Goal: Task Accomplishment & Management: Manage account settings

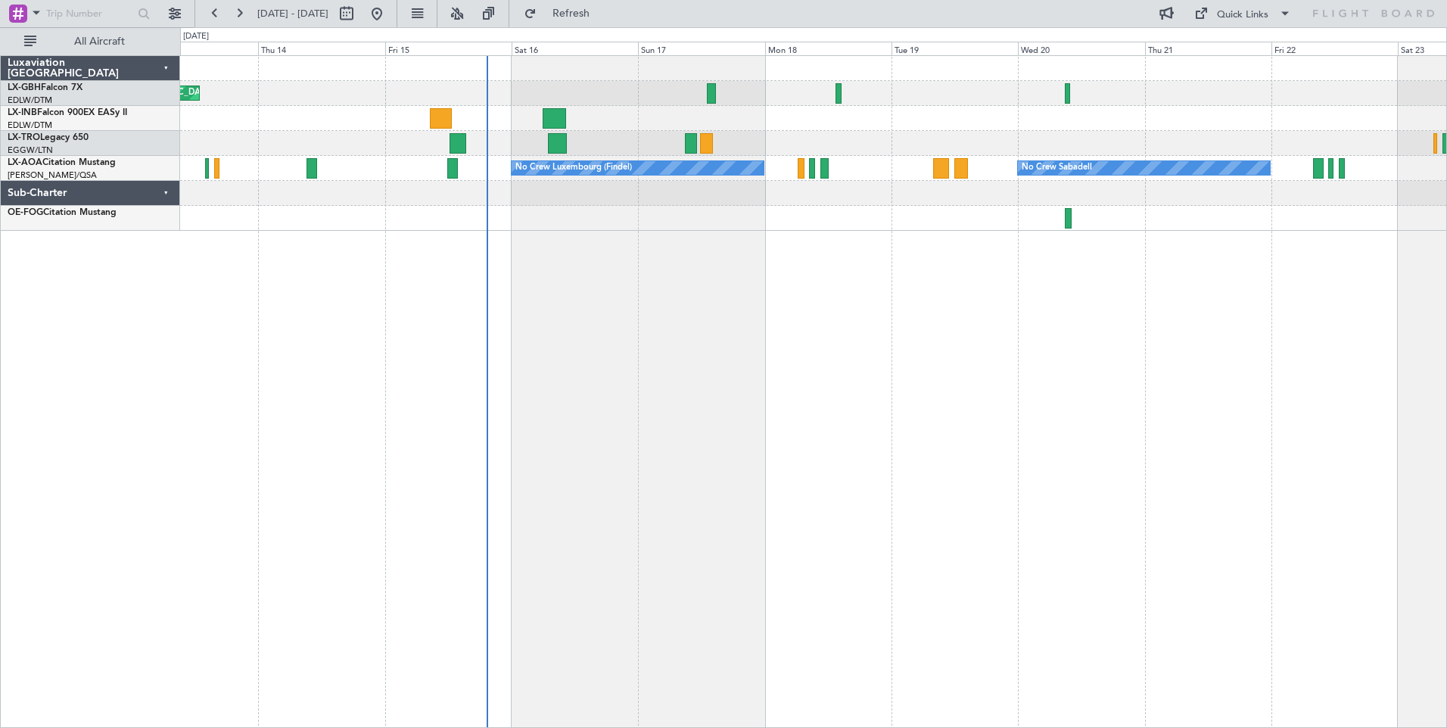
click at [695, 278] on div "Planned Maint Nice ([GEOGRAPHIC_DATA]) Unplanned Maint [GEOGRAPHIC_DATA] ([GEOG…" at bounding box center [813, 391] width 1267 height 673
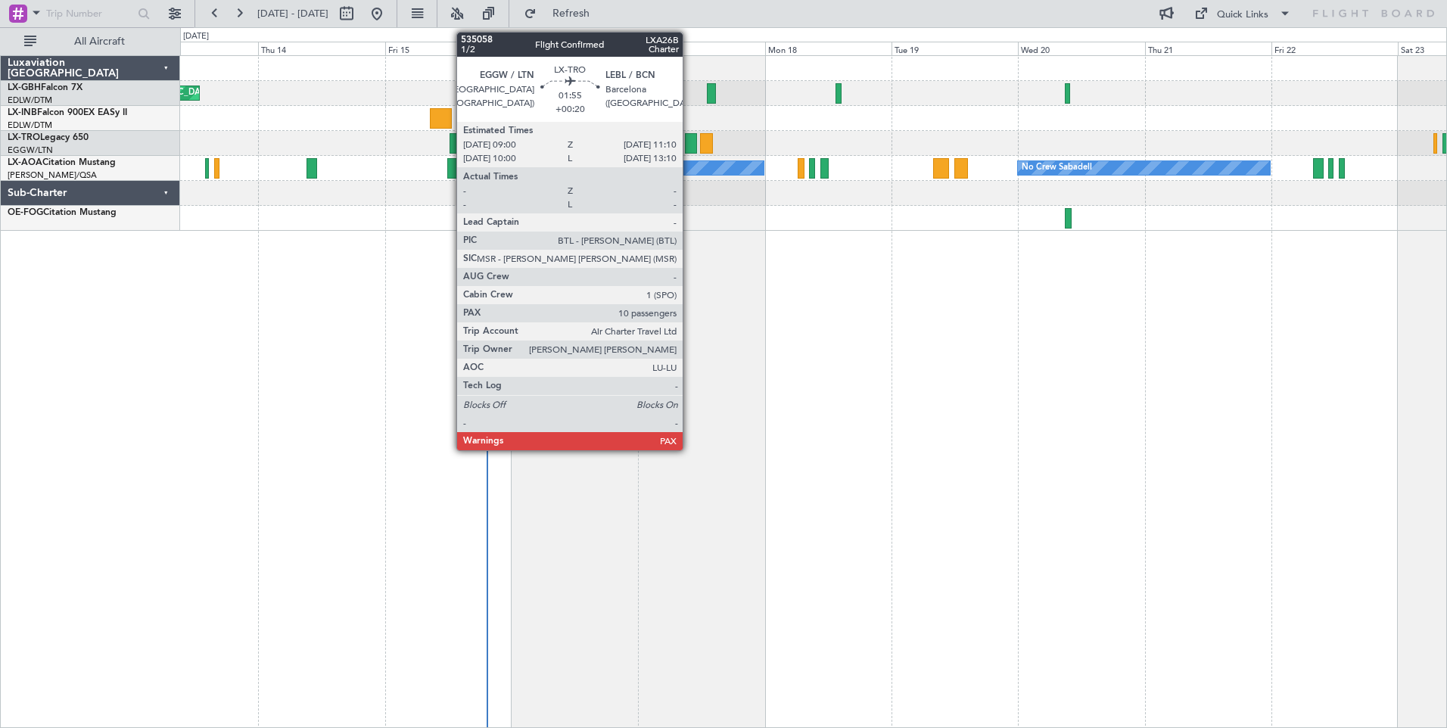
click at [689, 145] on div at bounding box center [691, 143] width 12 height 20
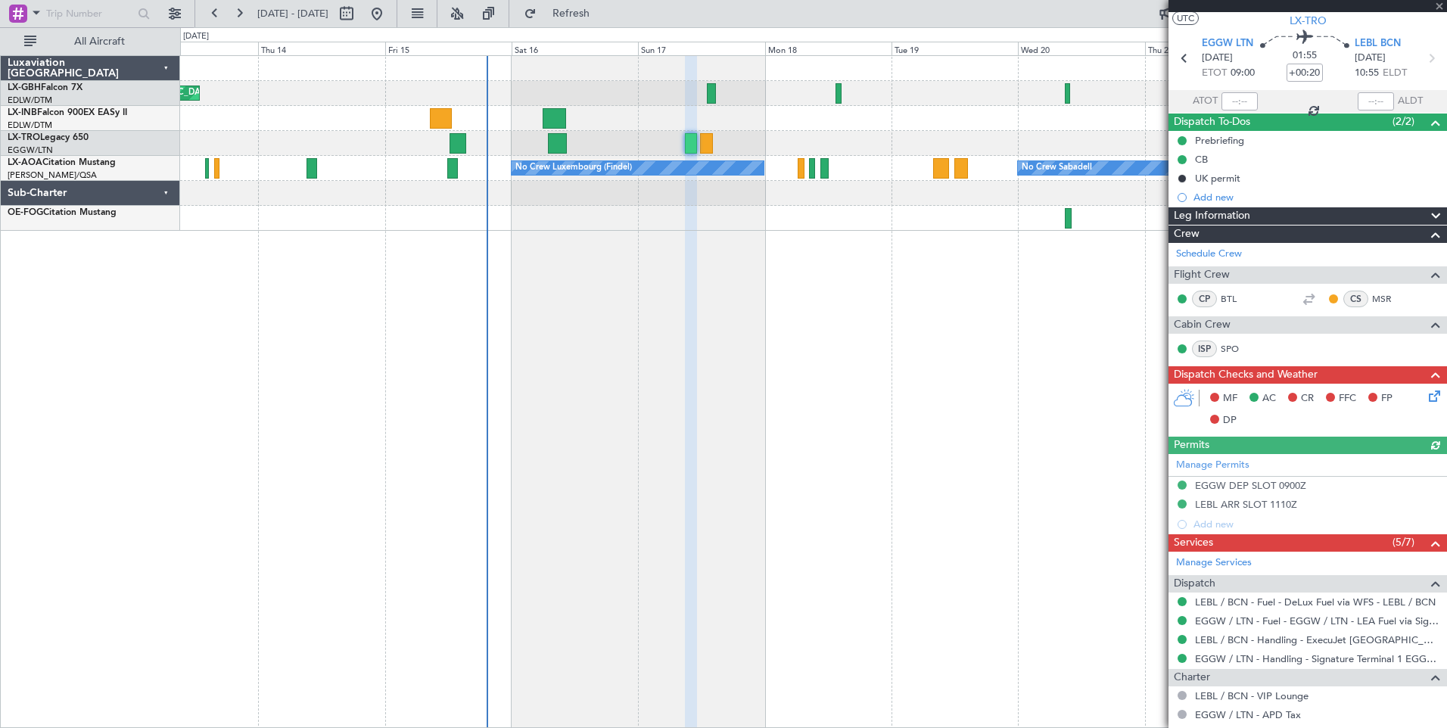
scroll to position [151, 0]
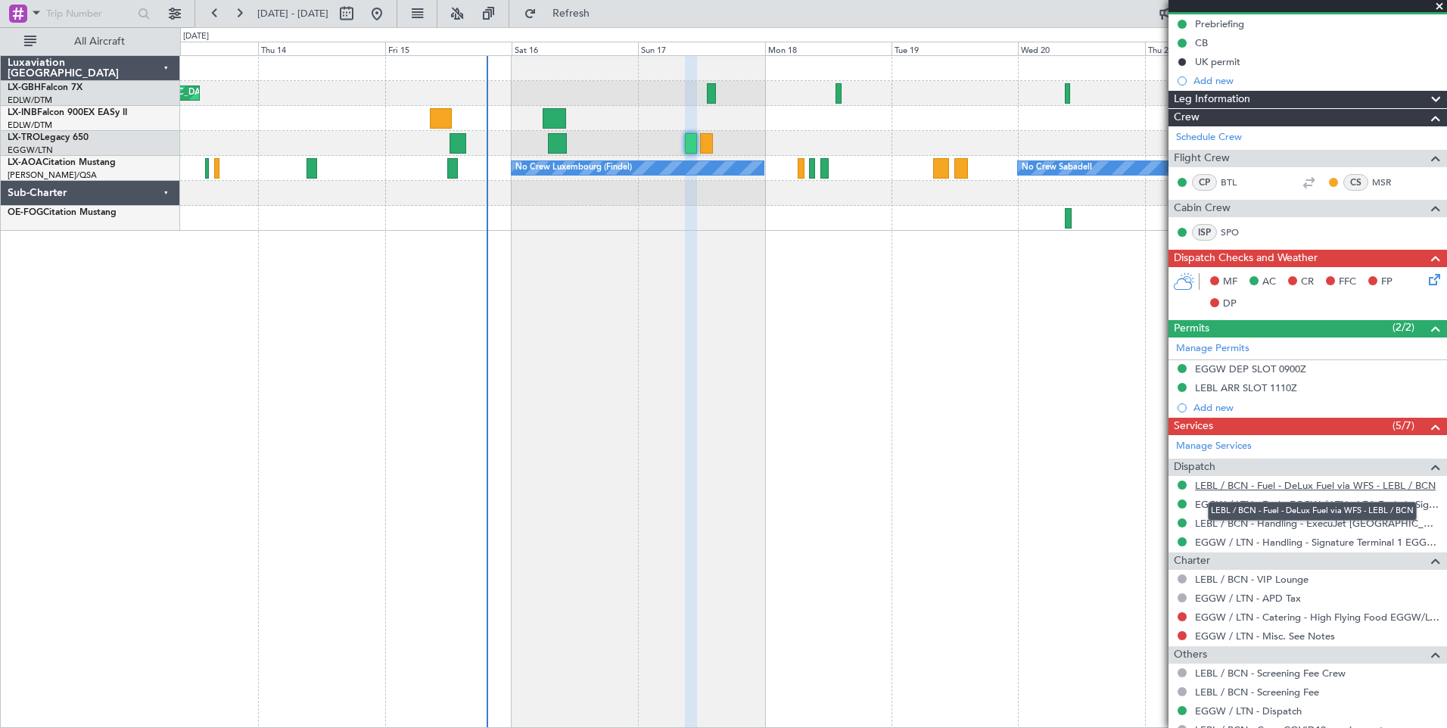
click at [1265, 486] on link "LEBL / BCN - Fuel - DeLux Fuel via WFS - LEBL / BCN" at bounding box center [1315, 485] width 241 height 13
click at [575, 278] on div "Planned Maint Nice ([GEOGRAPHIC_DATA]) Unplanned Maint [GEOGRAPHIC_DATA] ([GEOG…" at bounding box center [813, 391] width 1267 height 673
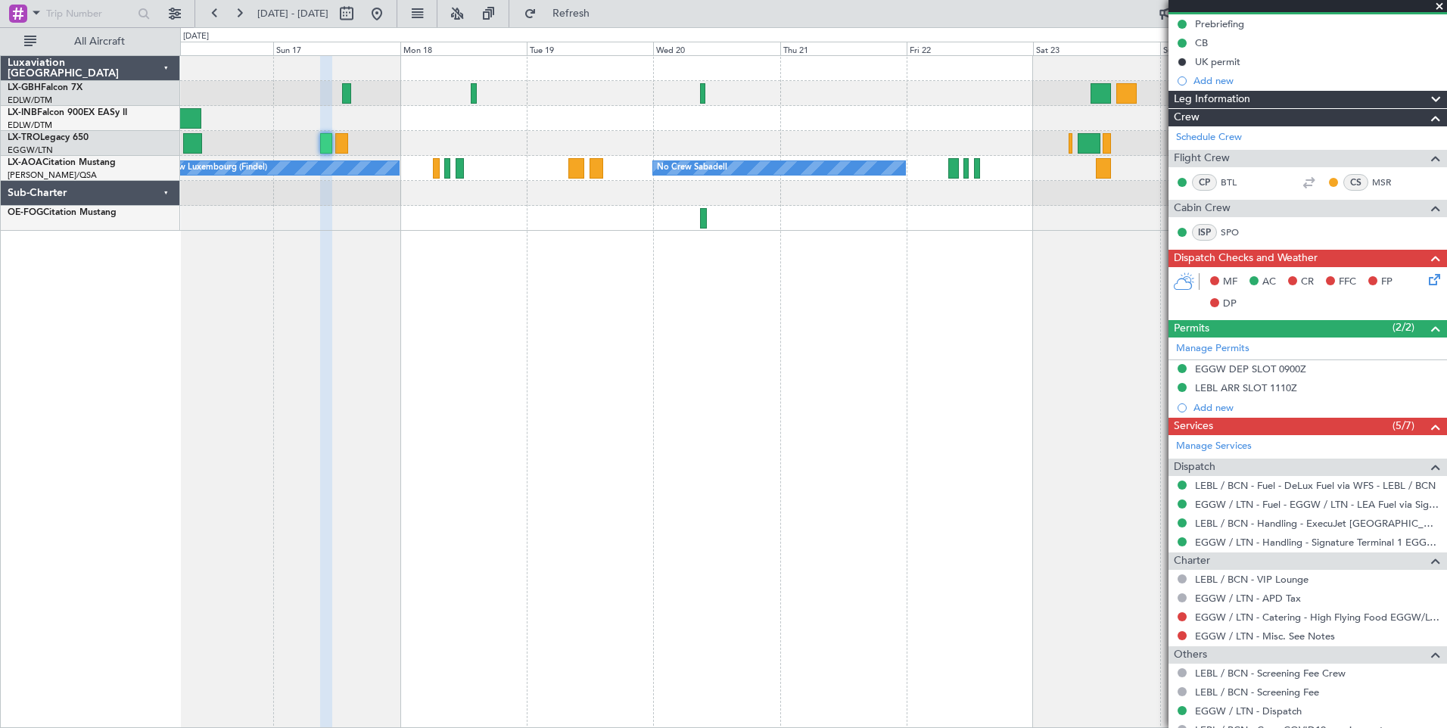
click at [547, 285] on div "No Crew Luxembourg (Findel) No Crew Sabadell No Crew Sabadell" at bounding box center [813, 391] width 1267 height 673
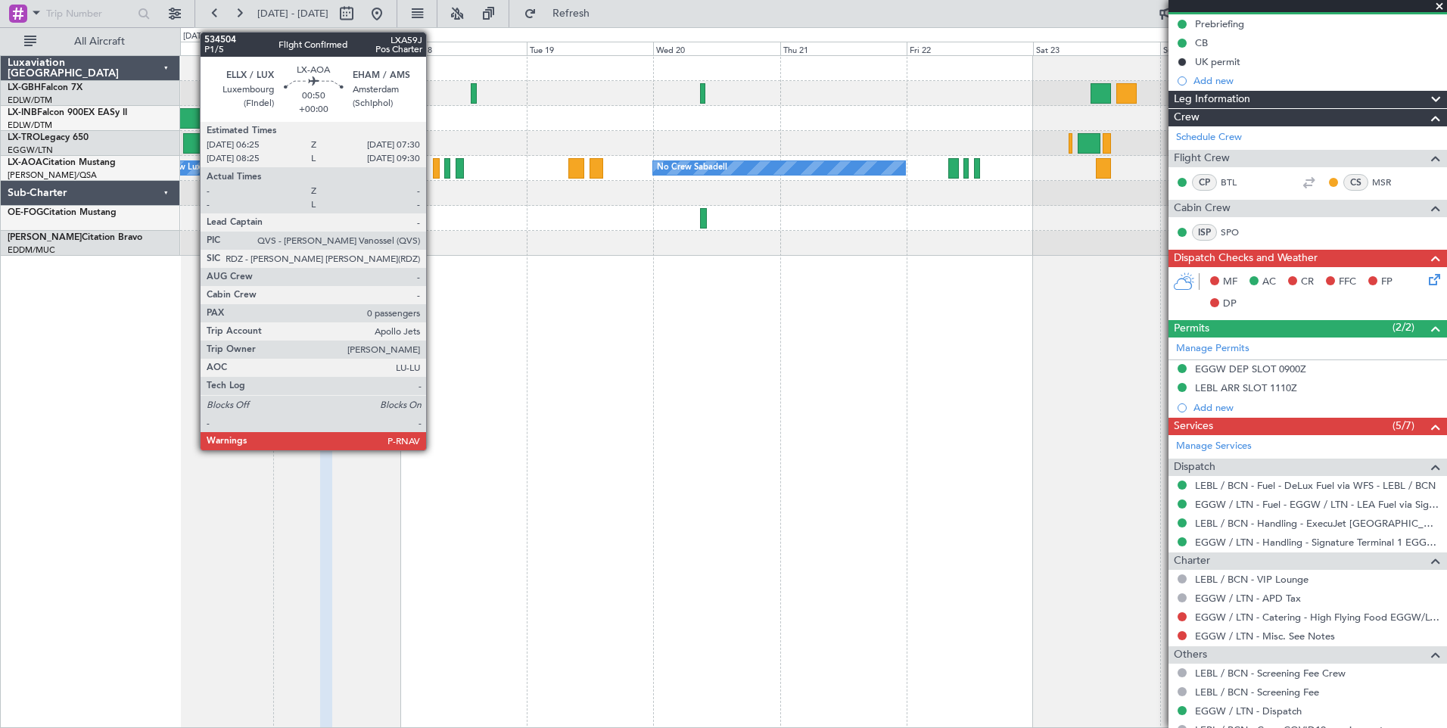
click at [433, 168] on div at bounding box center [436, 168] width 6 height 20
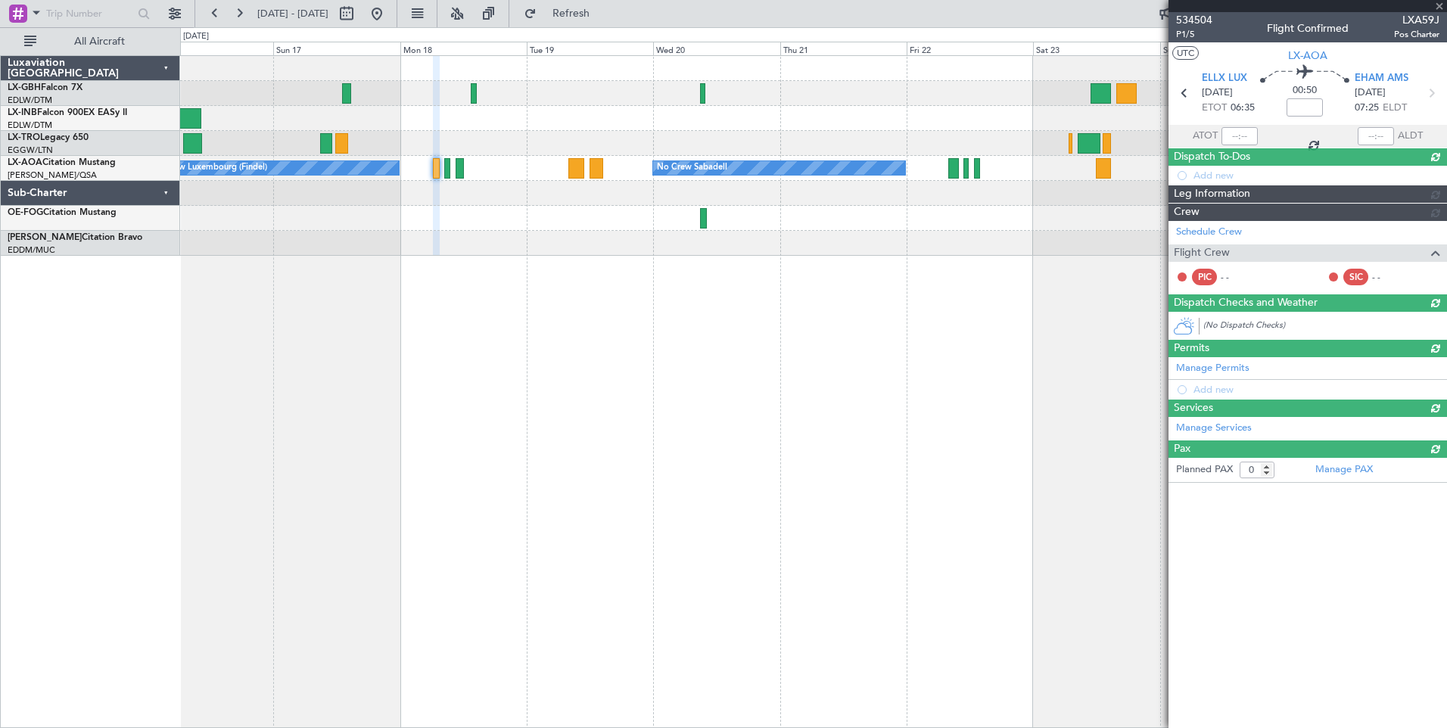
scroll to position [0, 0]
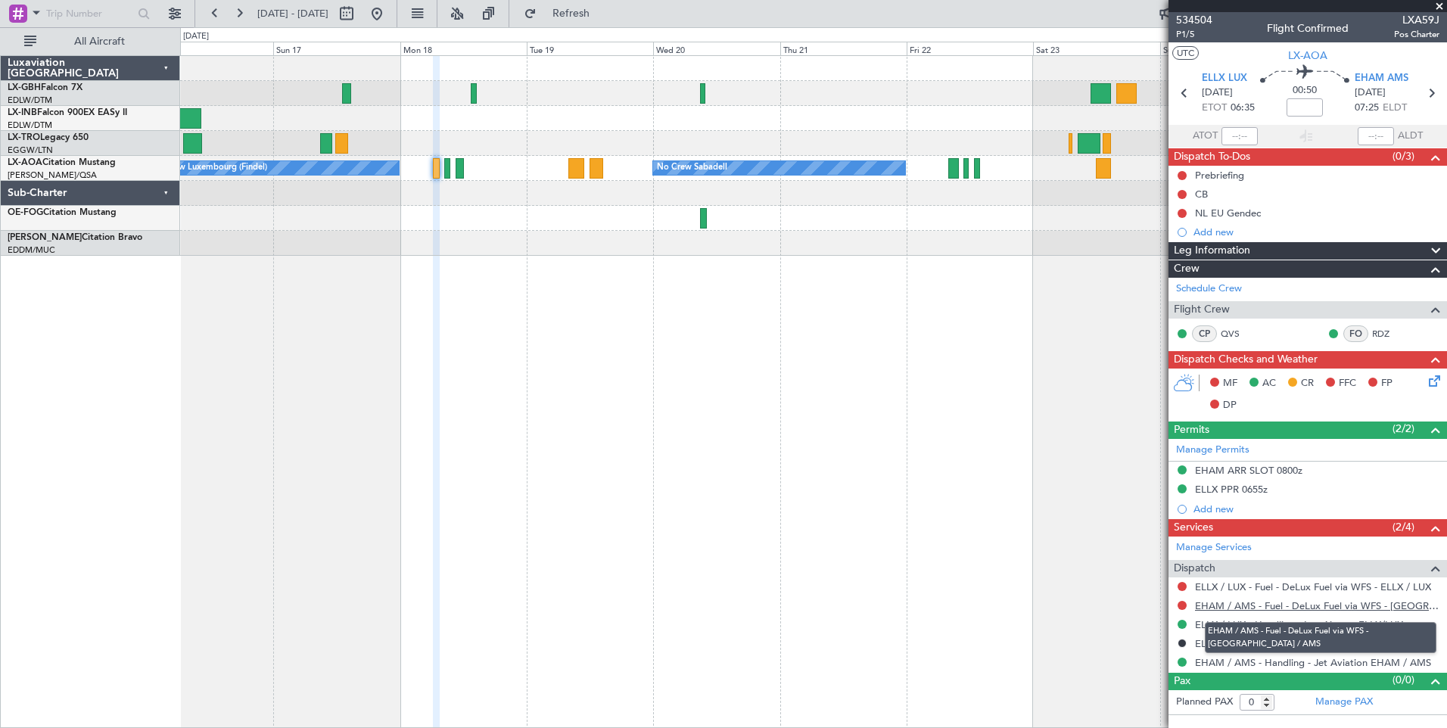
click at [1315, 602] on link "EHAM / AMS - Fuel - DeLux Fuel via WFS - [GEOGRAPHIC_DATA] / AMS" at bounding box center [1317, 605] width 244 height 13
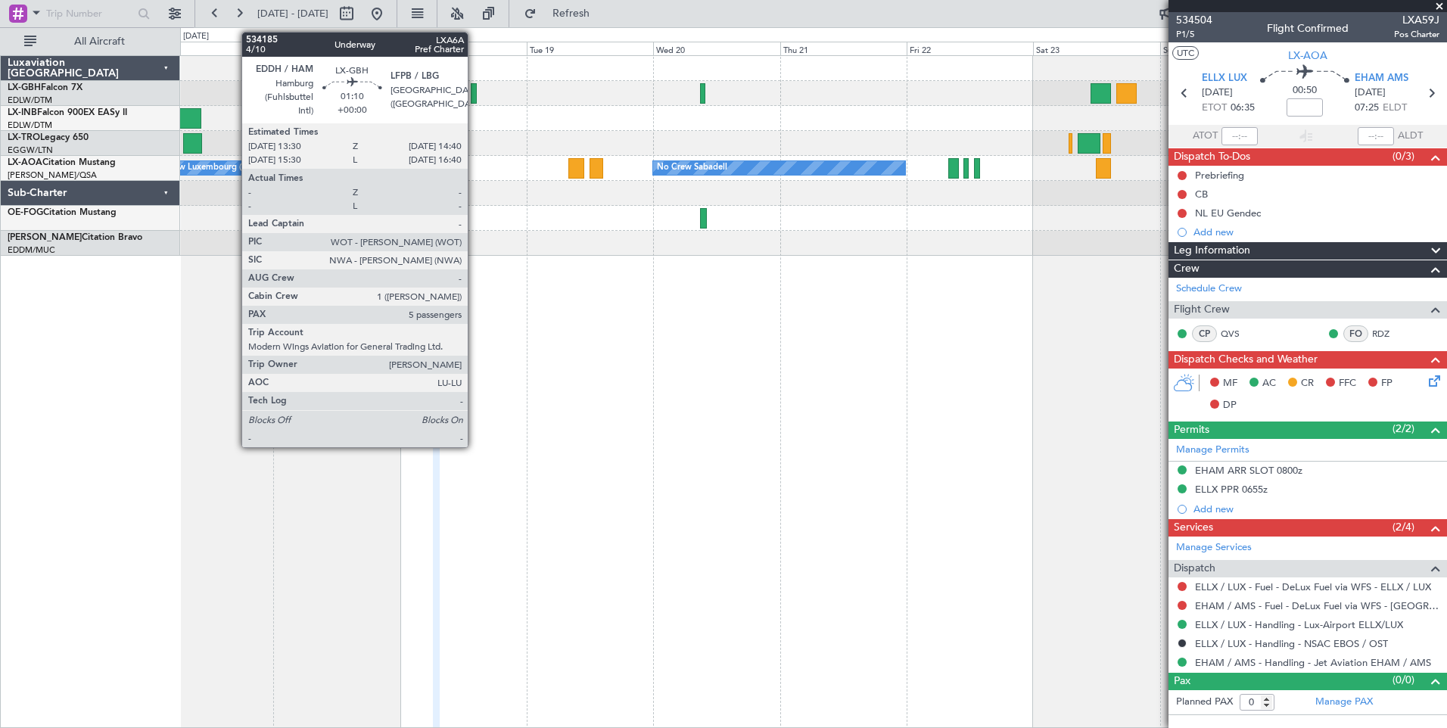
click at [474, 95] on div at bounding box center [474, 93] width 7 height 20
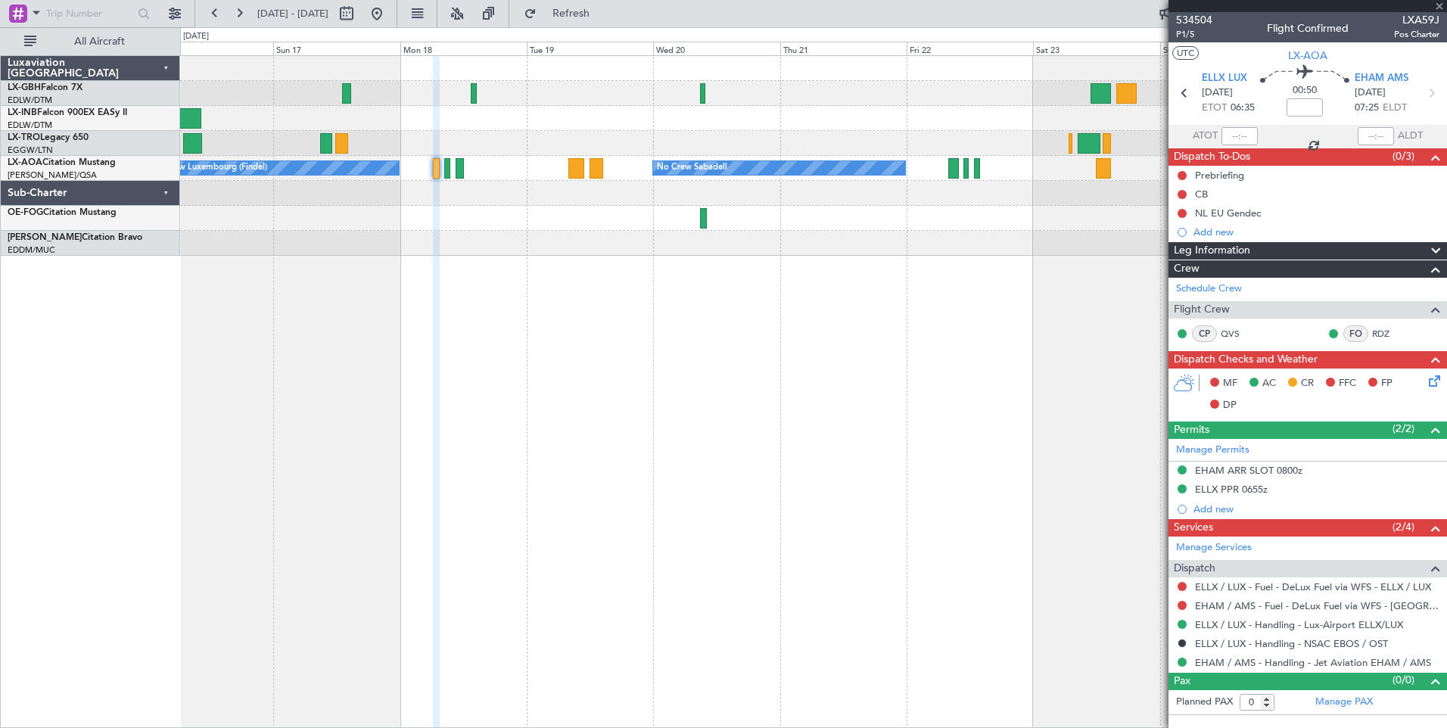
type input "5"
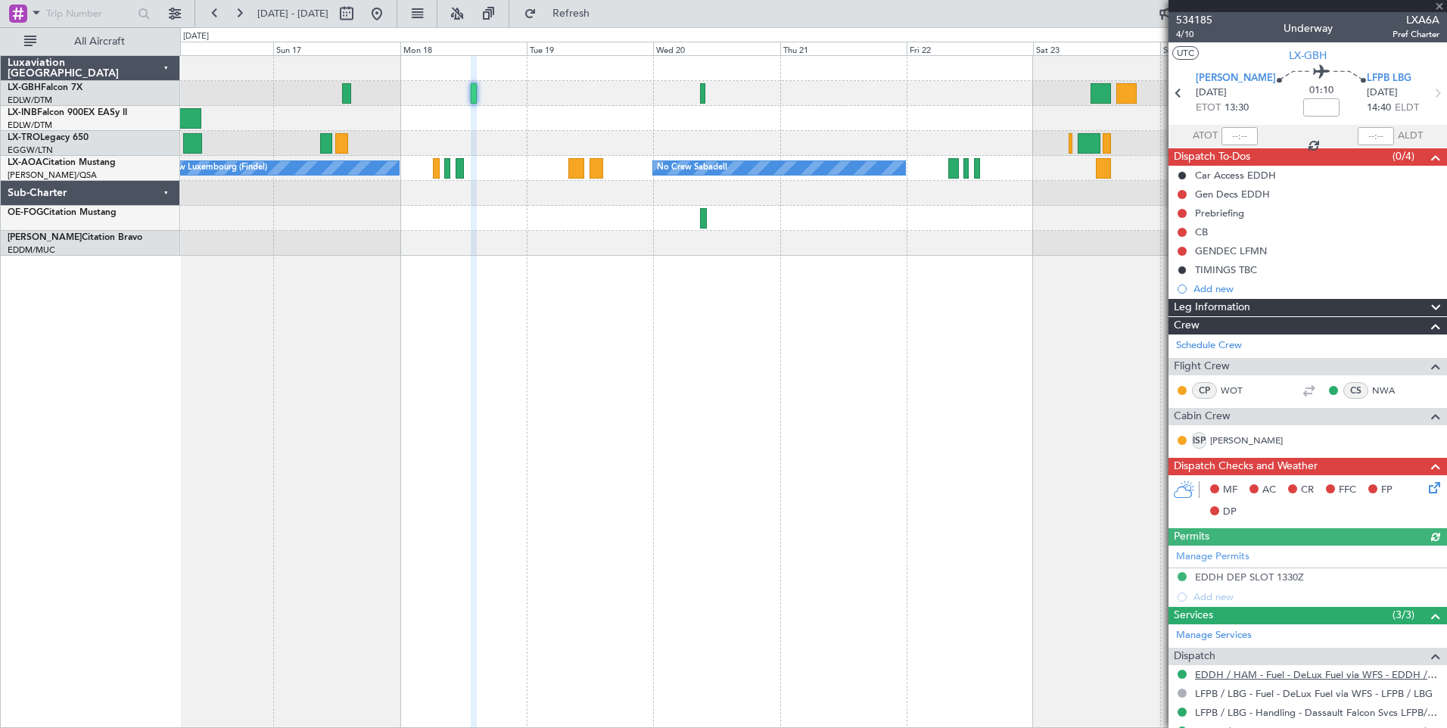
click at [1370, 673] on link "EDDH / HAM - Fuel - DeLux Fuel via WFS - EDDH / HAM" at bounding box center [1317, 674] width 244 height 13
click at [1315, 693] on link "LFPB / LBG - Fuel - DeLux Fuel via WFS - LFPB / LBG" at bounding box center [1314, 693] width 238 height 13
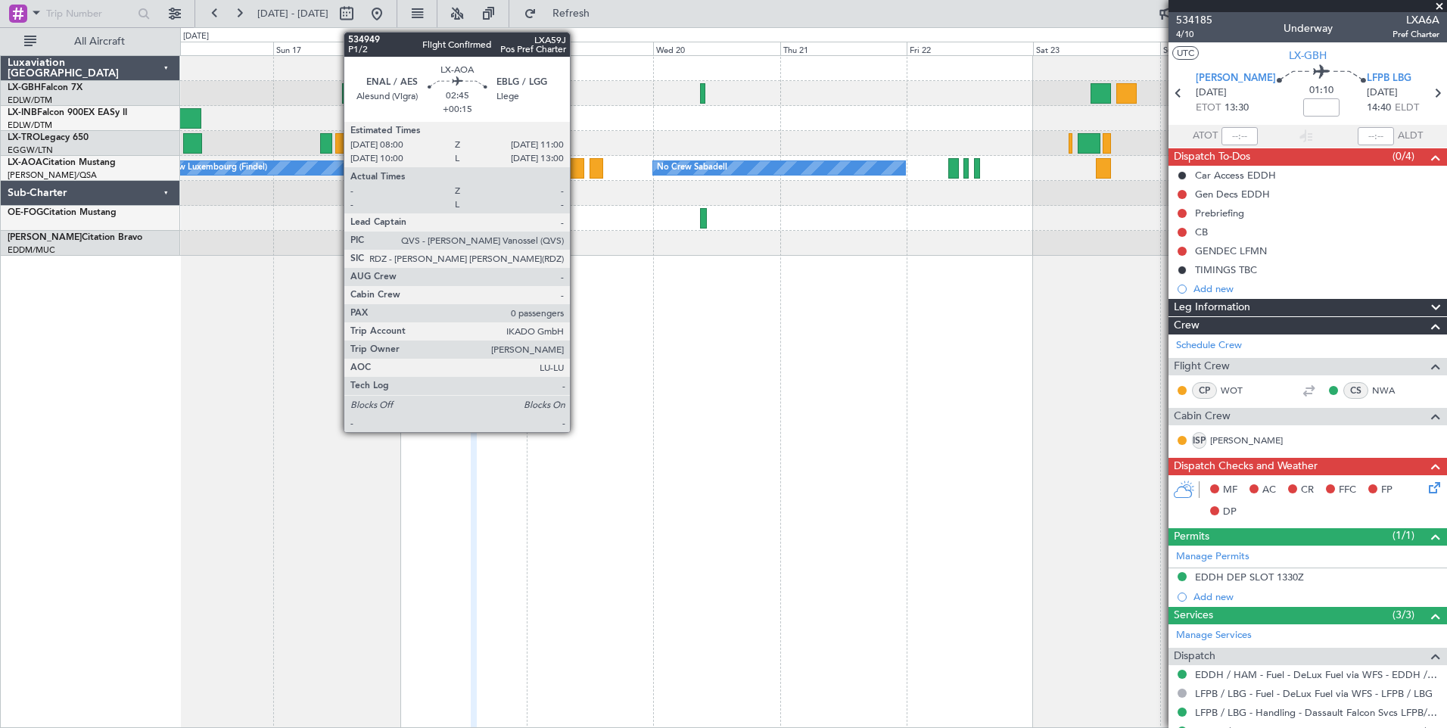
click at [577, 167] on div at bounding box center [576, 168] width 16 height 20
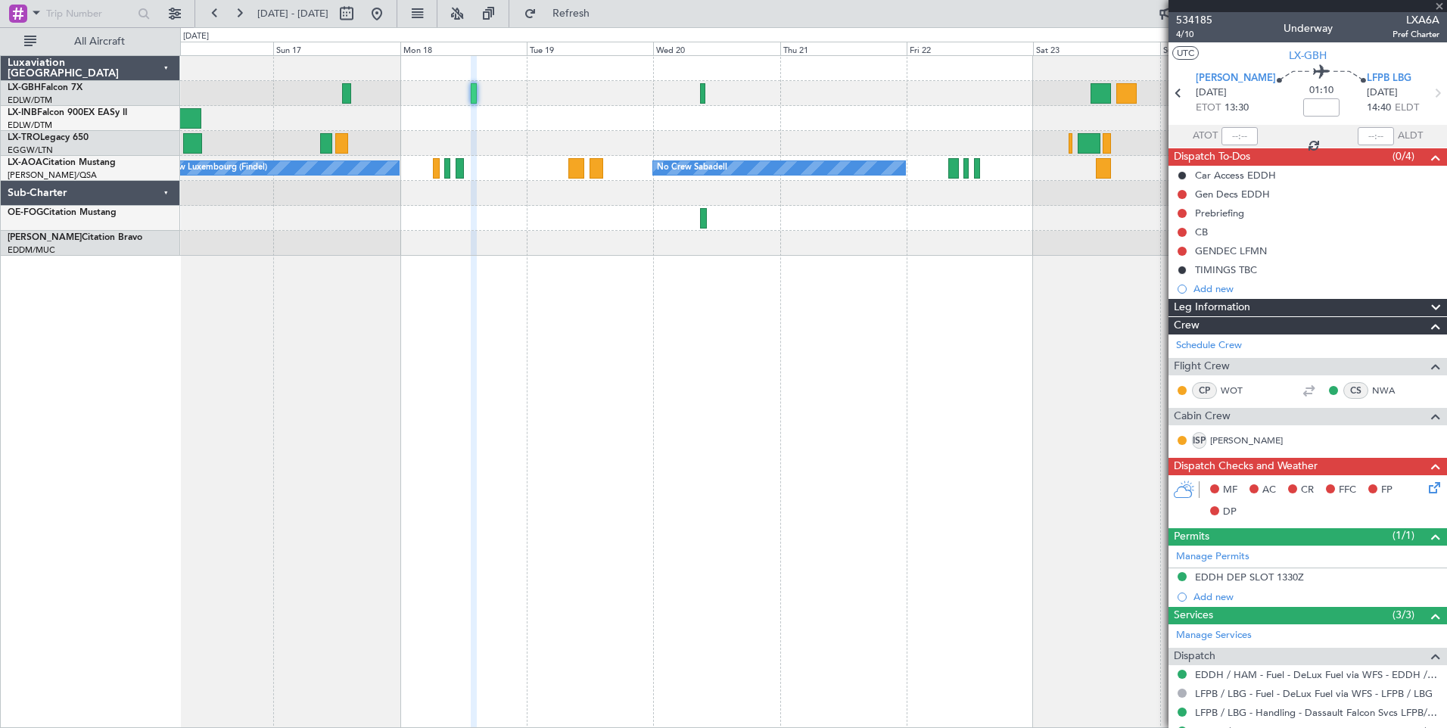
type input "+00:15"
type input "0"
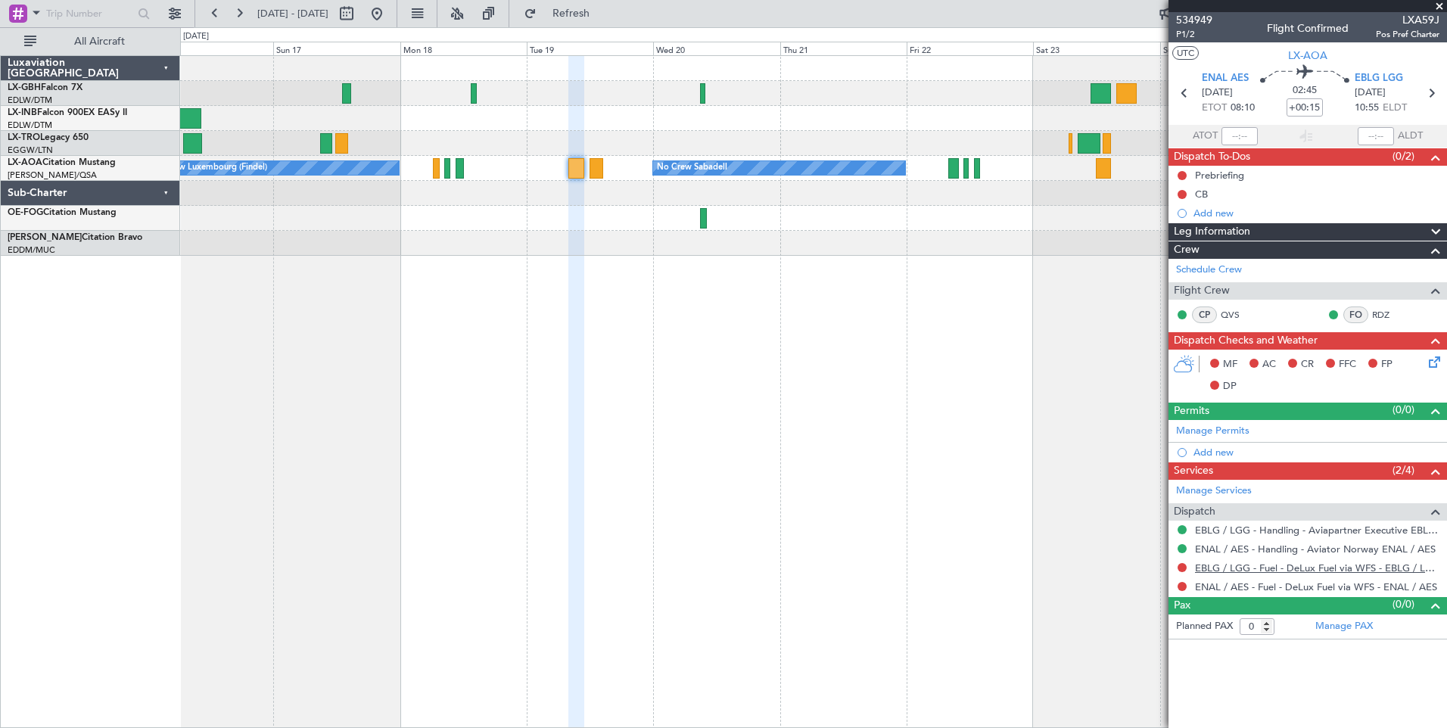
click at [1314, 570] on link "EBLG / LGG - Fuel - DeLux Fuel via WFS - EBLG / LGG" at bounding box center [1317, 567] width 244 height 13
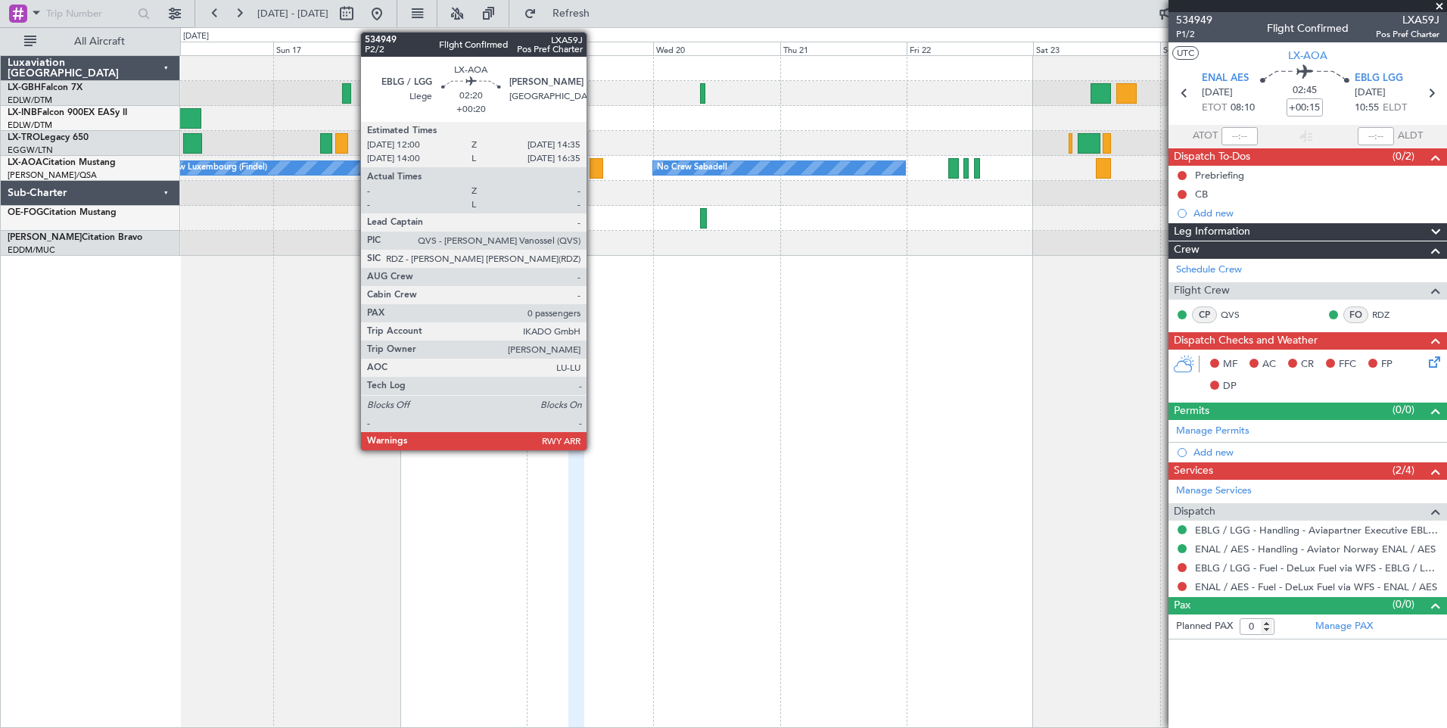
click at [593, 163] on div at bounding box center [596, 168] width 14 height 20
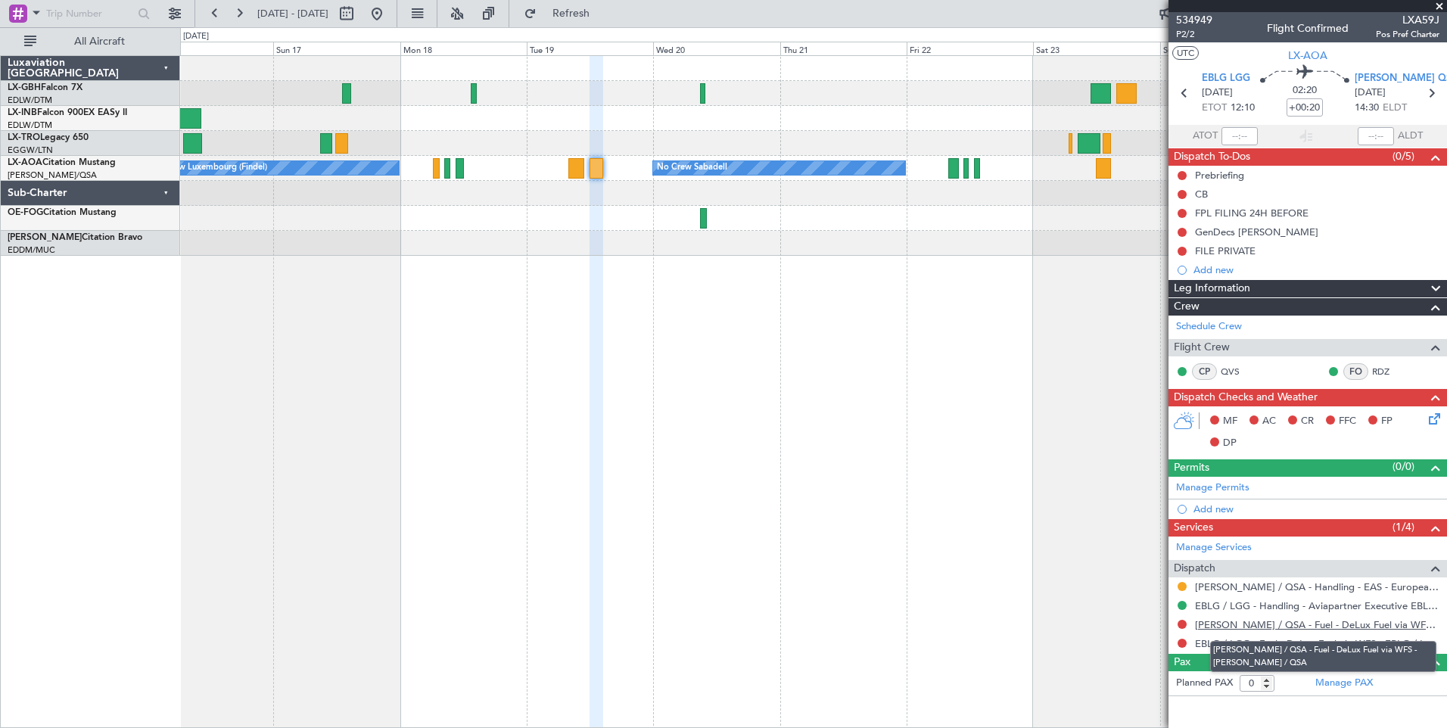
click at [1299, 620] on link "[PERSON_NAME] / QSA - Fuel - DeLux Fuel via WFS - [PERSON_NAME] / QSA" at bounding box center [1317, 624] width 244 height 13
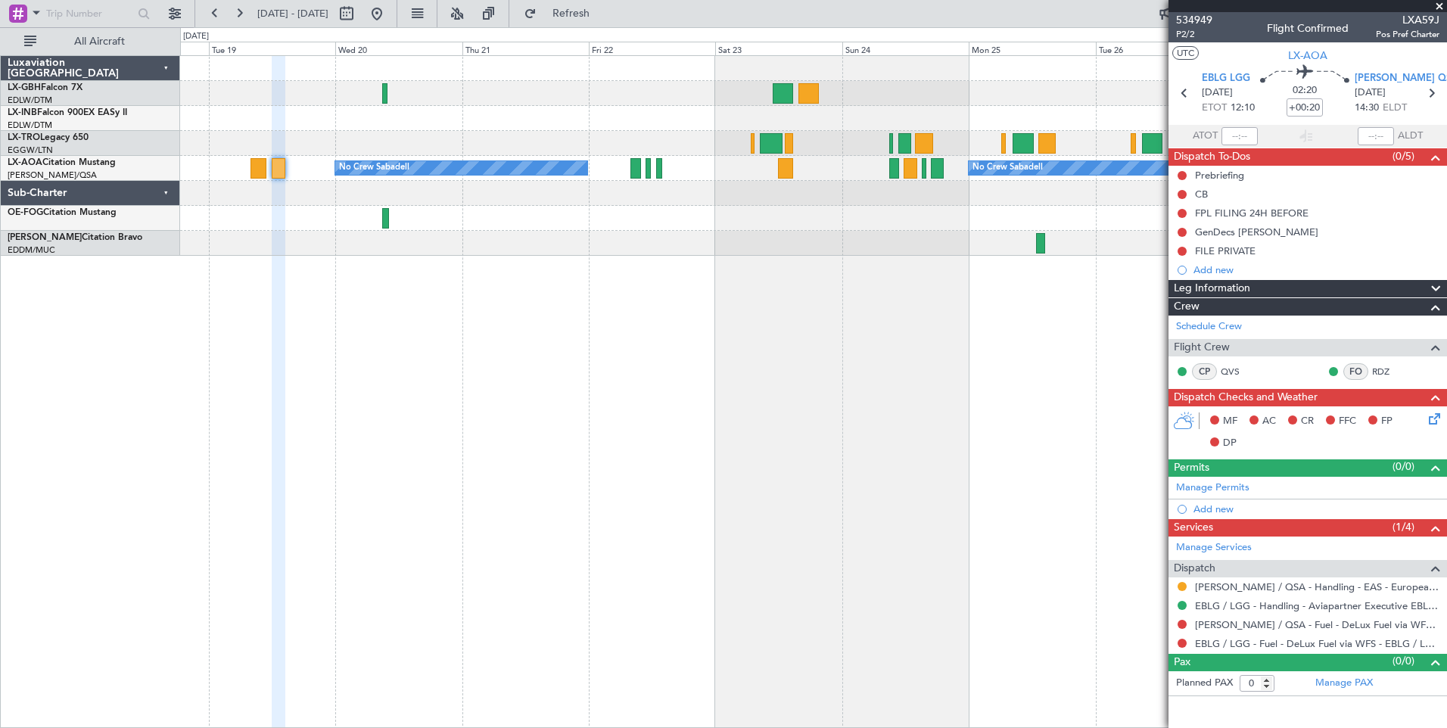
click at [411, 238] on div at bounding box center [813, 243] width 1266 height 25
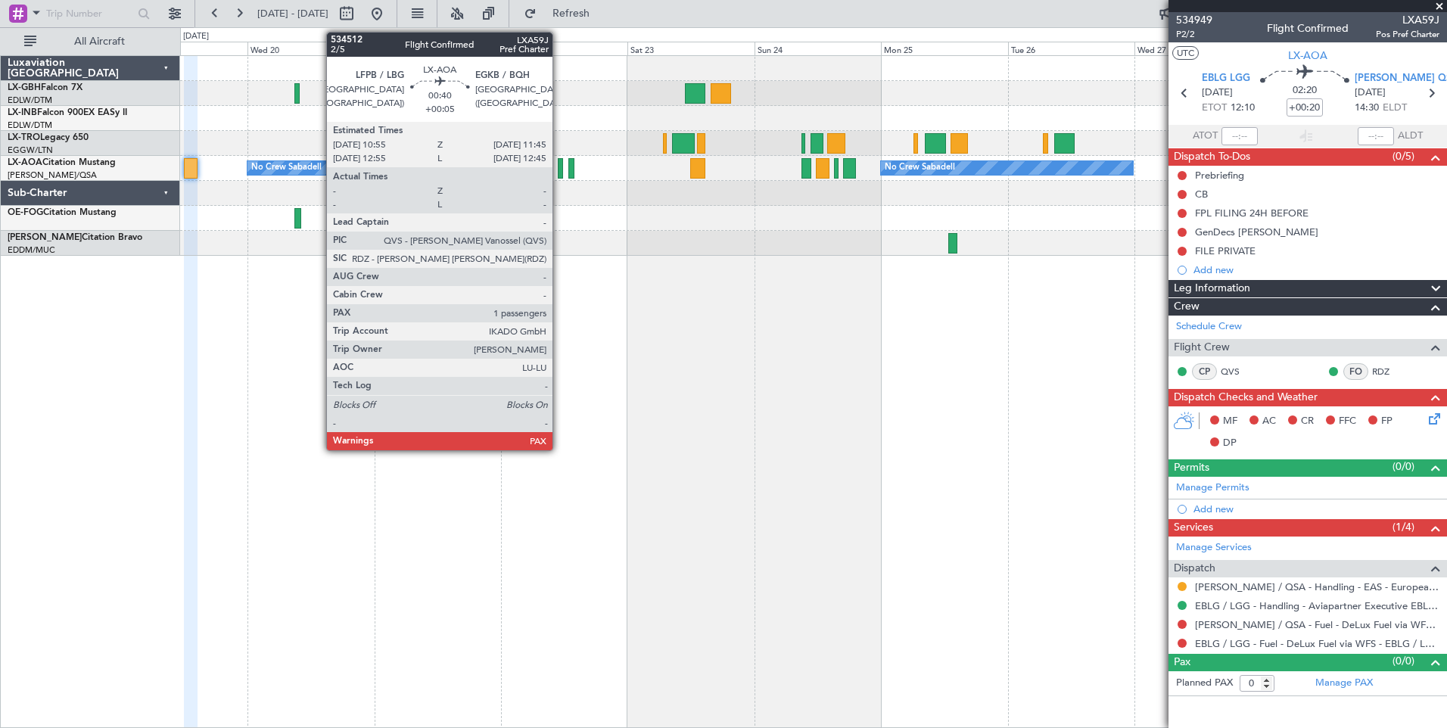
click at [559, 166] on div at bounding box center [560, 168] width 5 height 20
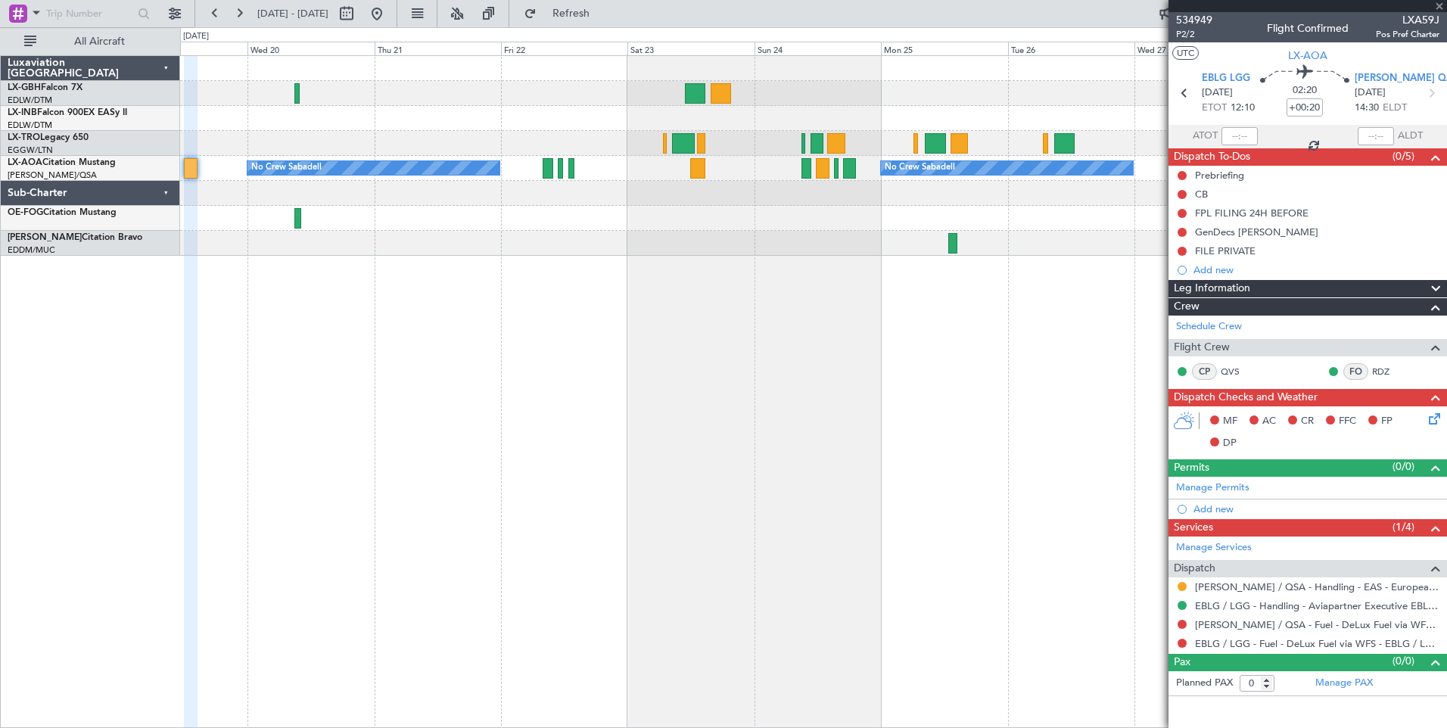
type input "+00:05"
type input "1"
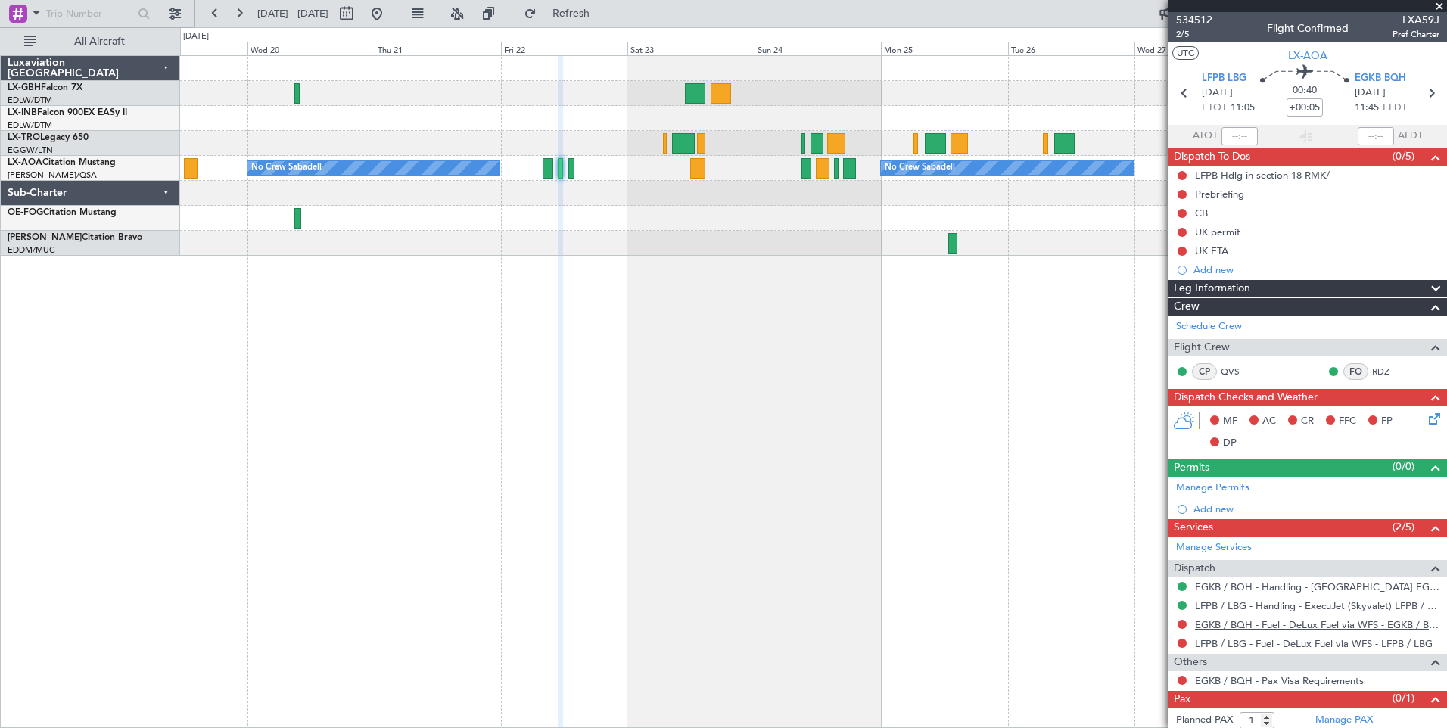
click at [1311, 627] on link "EGKB / BQH - Fuel - DeLux Fuel via WFS - EGKB / BQH" at bounding box center [1317, 624] width 244 height 13
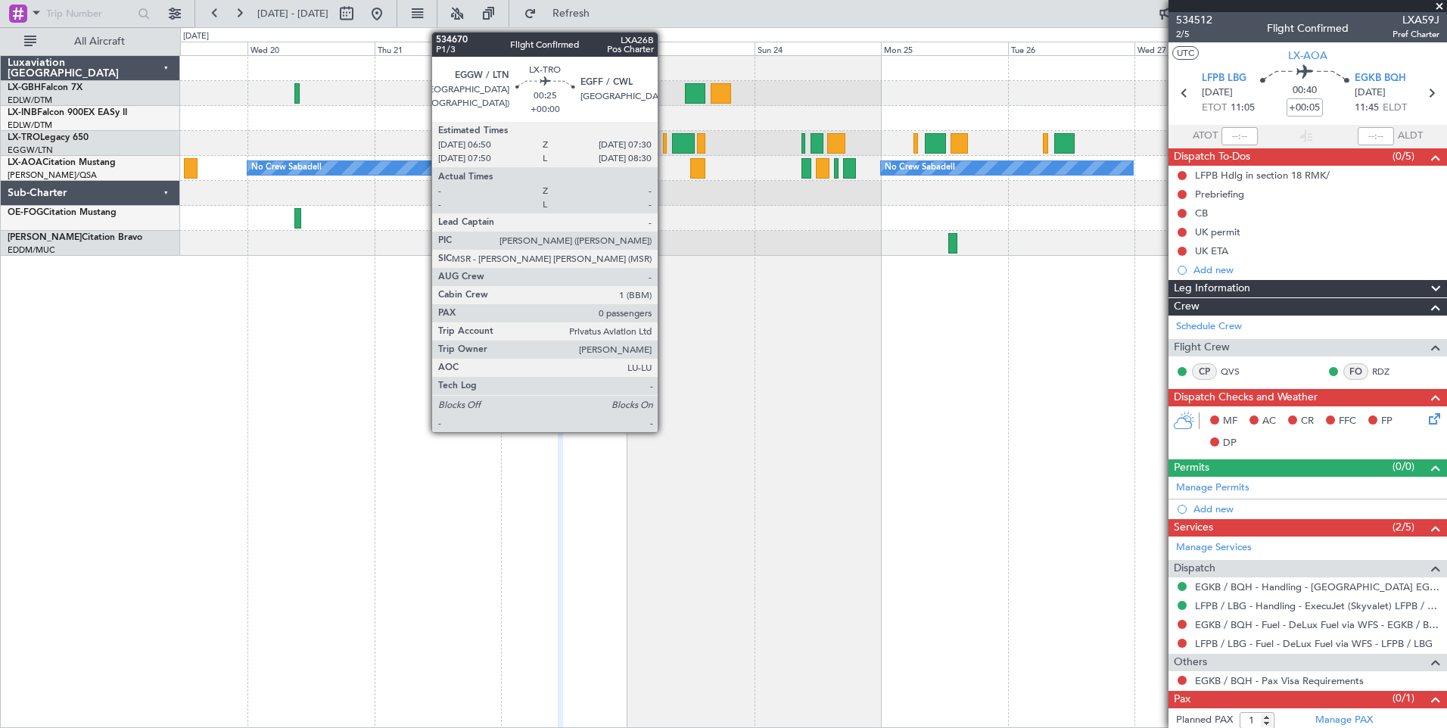
click at [664, 139] on div at bounding box center [665, 143] width 4 height 20
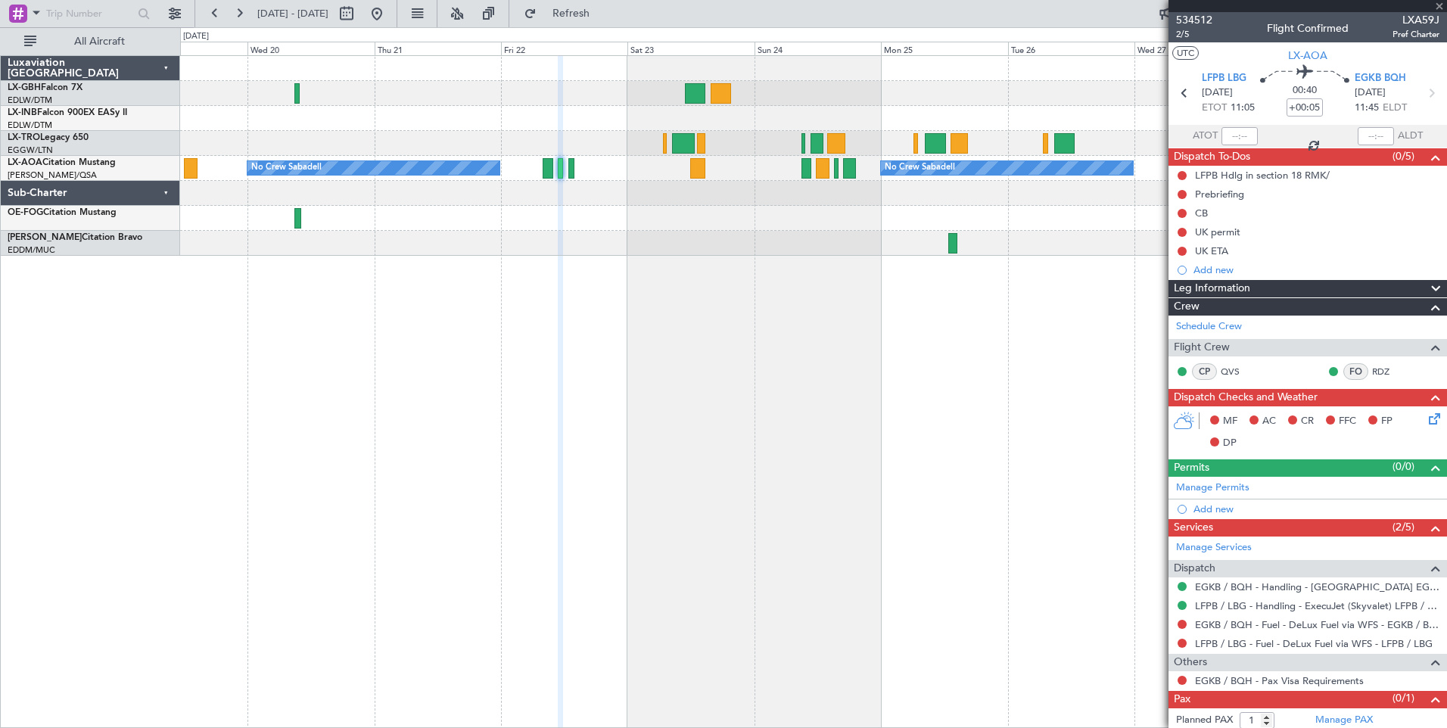
type input "0"
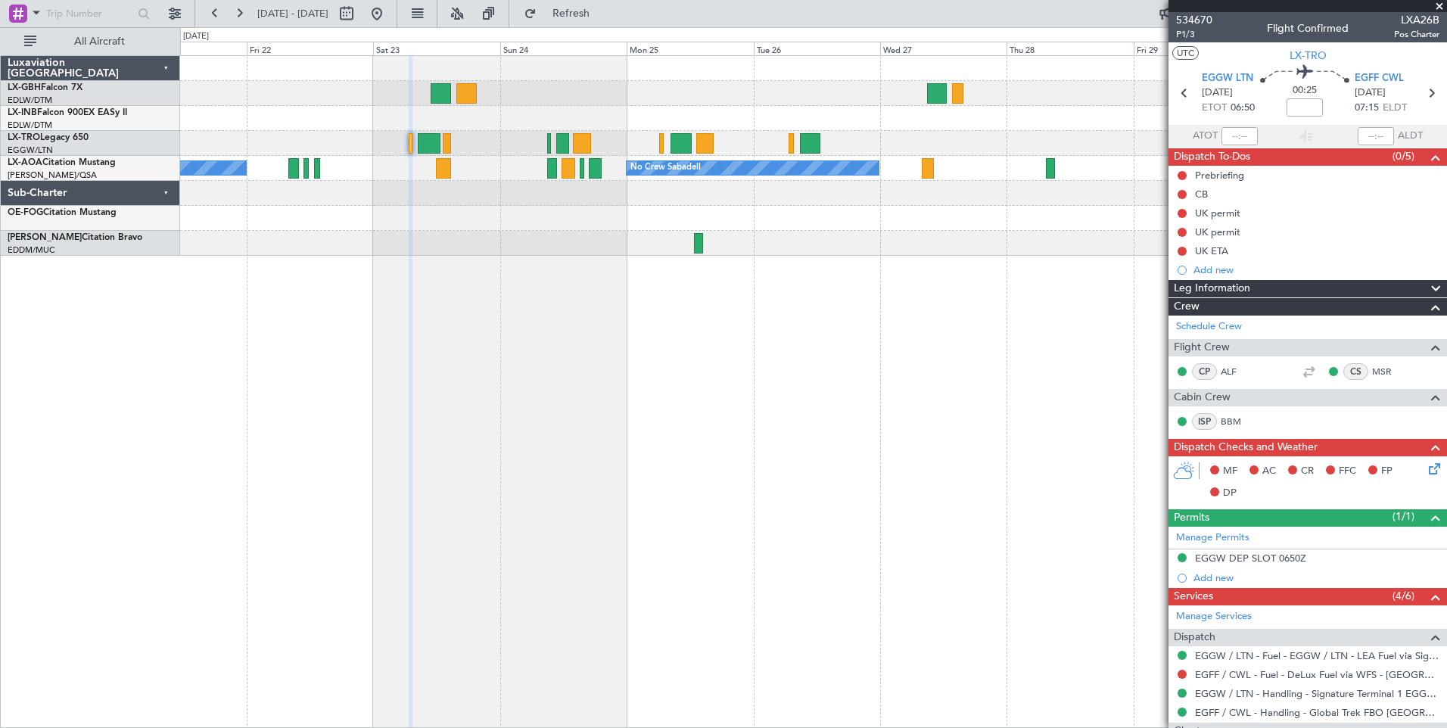
click at [566, 257] on div "No Crew Sabadell No Crew Sabadell" at bounding box center [813, 391] width 1267 height 673
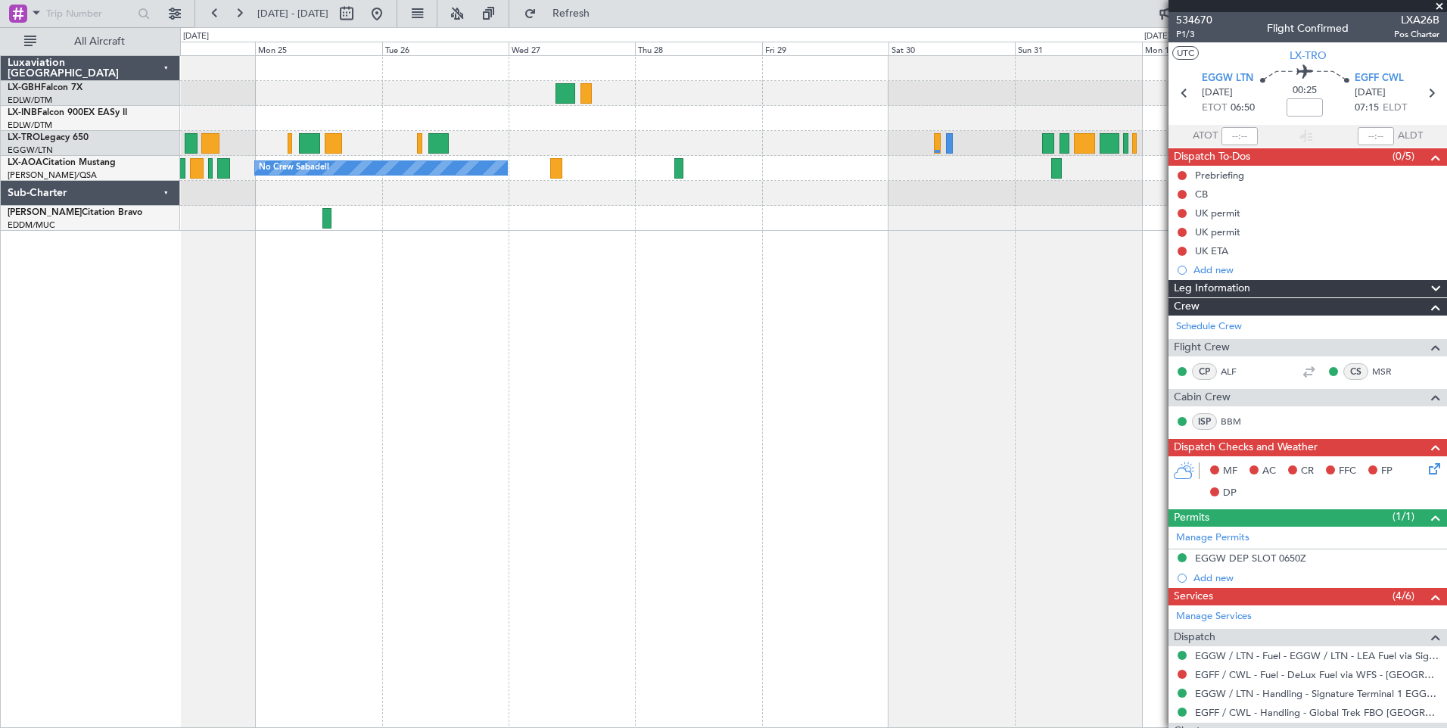
click at [596, 232] on div "No Crew Sabadell No Crew Sabadell" at bounding box center [813, 391] width 1267 height 673
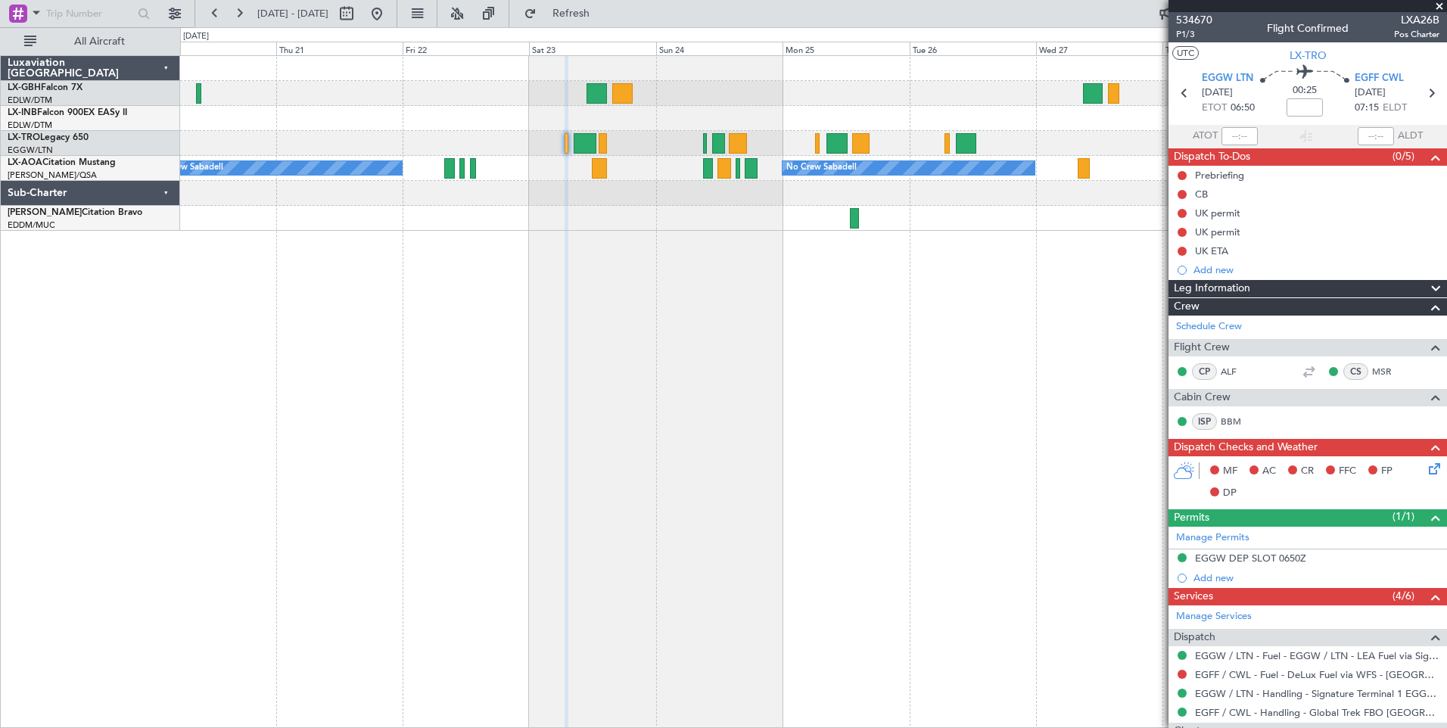
click at [835, 286] on div "No Crew Sabadell No Crew Sabadell No Crew Luxembourg (Findel)" at bounding box center [813, 391] width 1267 height 673
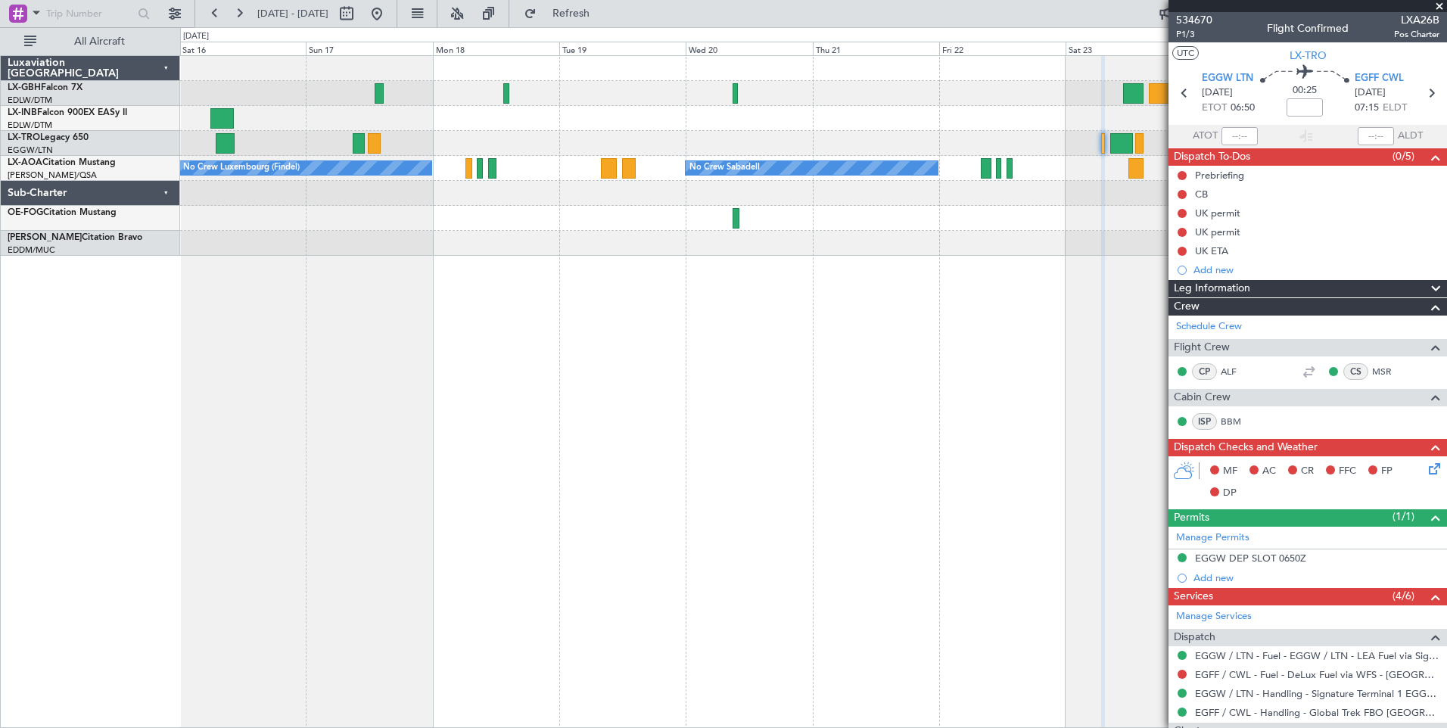
click at [1011, 288] on div "Planned Maint Nice ([GEOGRAPHIC_DATA]) No Crew Sabadell No Crew Sabadell No Cre…" at bounding box center [813, 391] width 1267 height 673
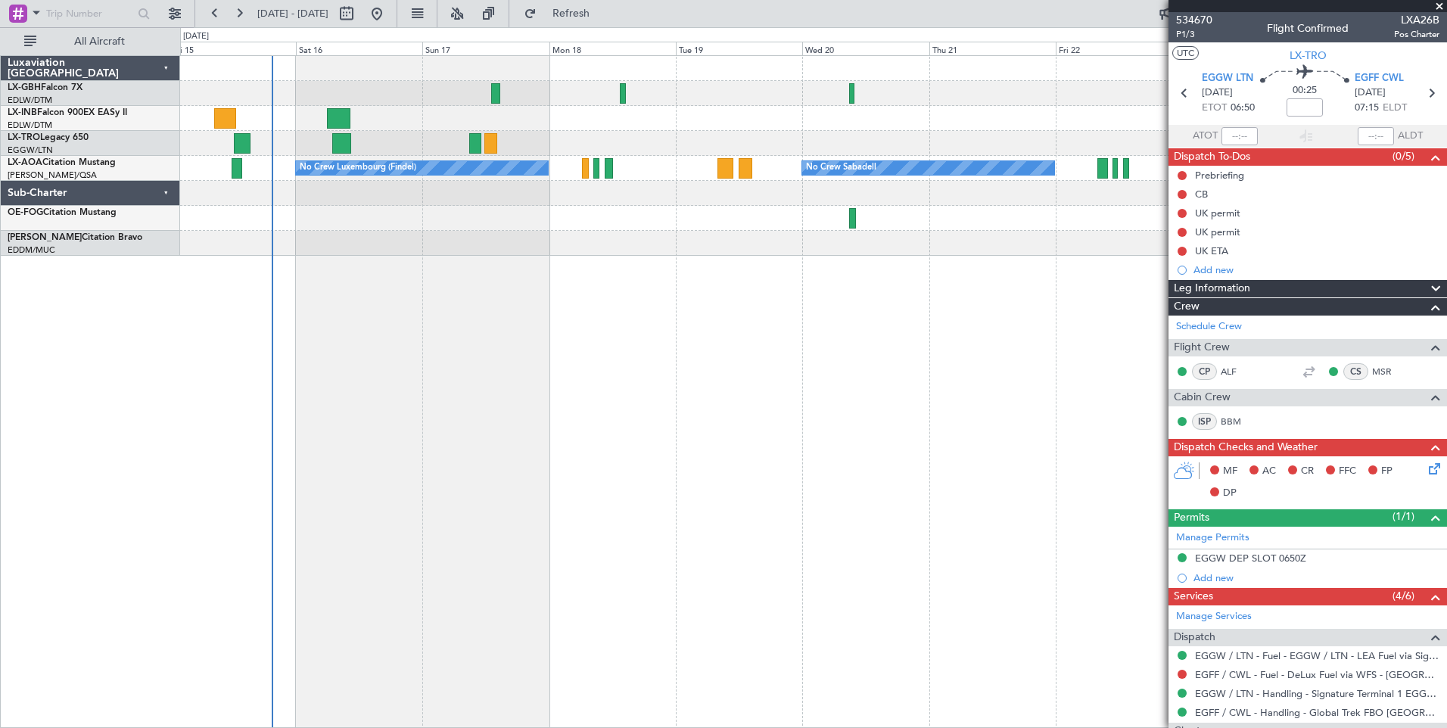
click at [914, 304] on div "Planned Maint Nice ([GEOGRAPHIC_DATA]) Unplanned Maint [GEOGRAPHIC_DATA] ([GEOG…" at bounding box center [813, 391] width 1267 height 673
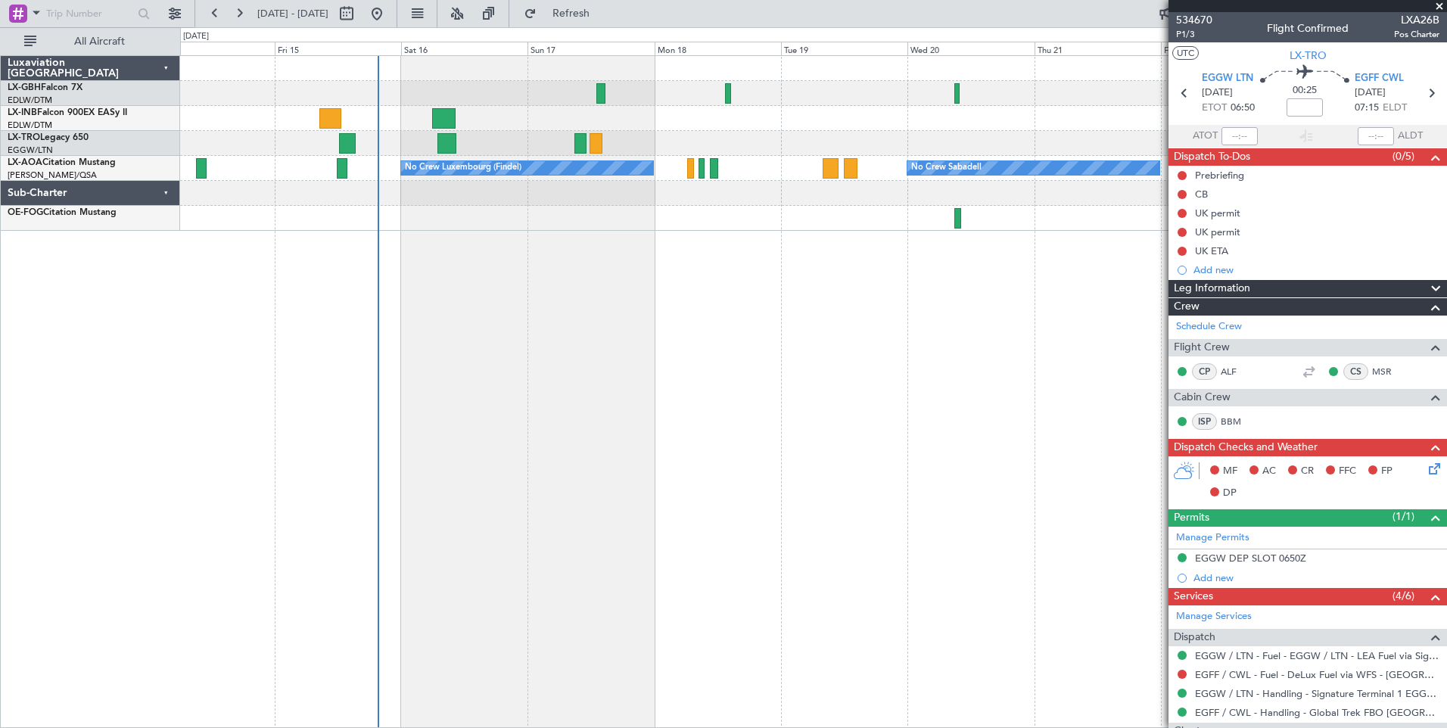
click at [552, 261] on div "Planned Maint Nice ([GEOGRAPHIC_DATA]) Unplanned Maint [GEOGRAPHIC_DATA] ([GEOG…" at bounding box center [813, 391] width 1267 height 673
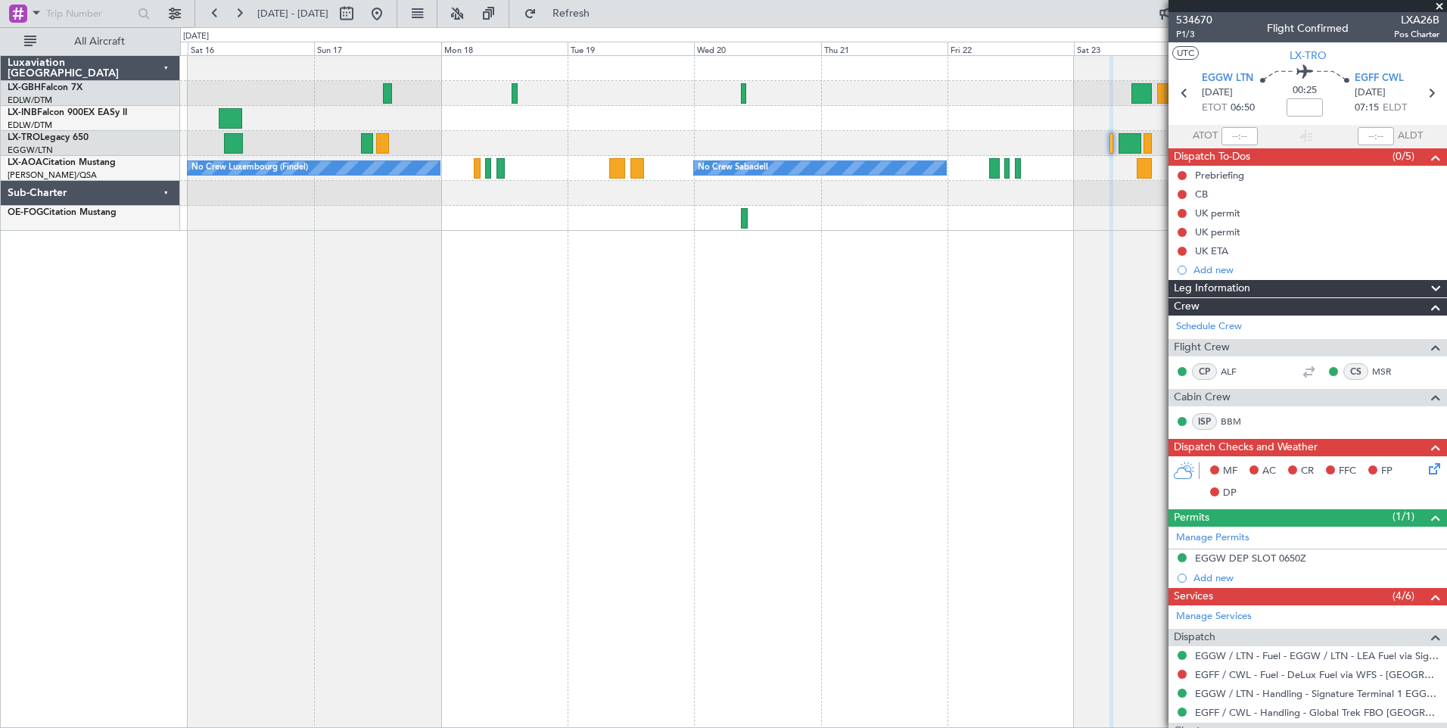
click at [597, 285] on div "Planned Maint Nice ([GEOGRAPHIC_DATA]) No Crew Luxembourg (Findel) No Crew Saba…" at bounding box center [813, 391] width 1267 height 673
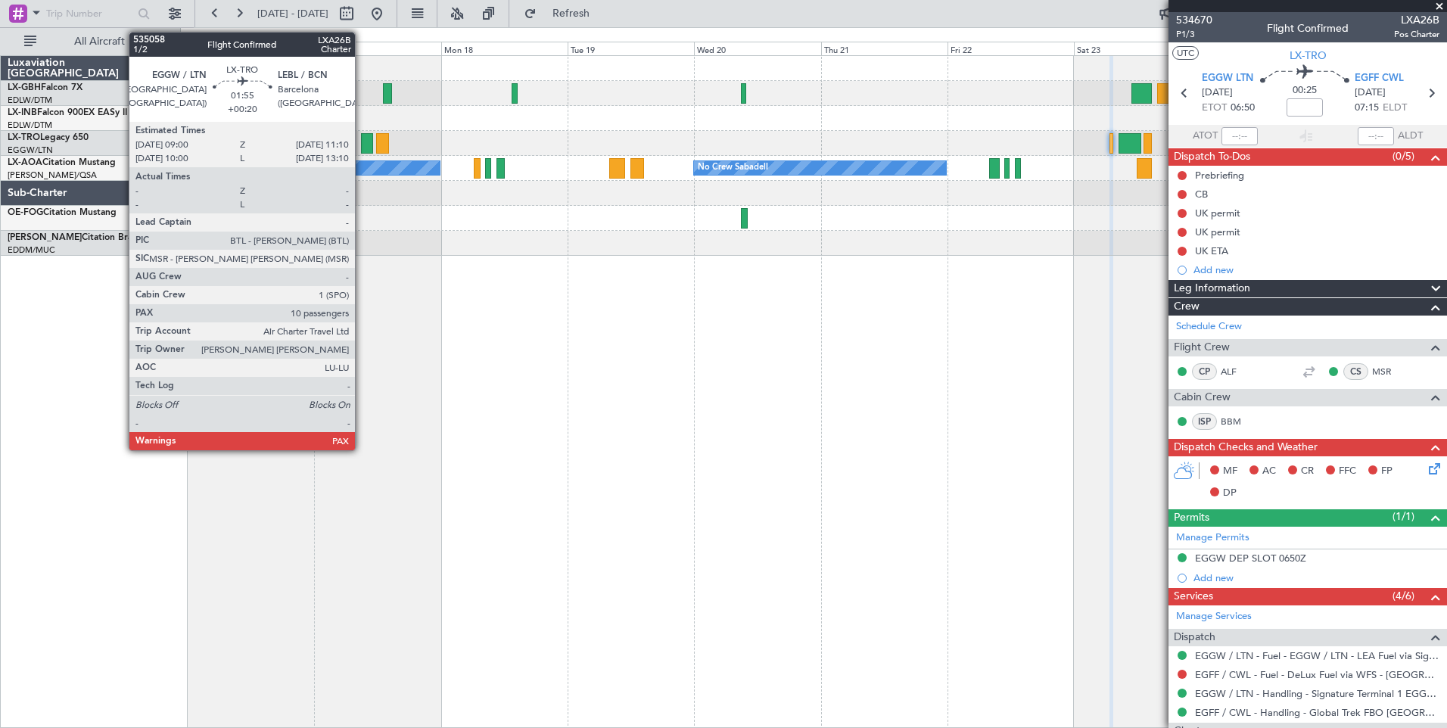
click at [359, 142] on div at bounding box center [813, 143] width 1266 height 25
click at [367, 141] on div at bounding box center [367, 143] width 12 height 20
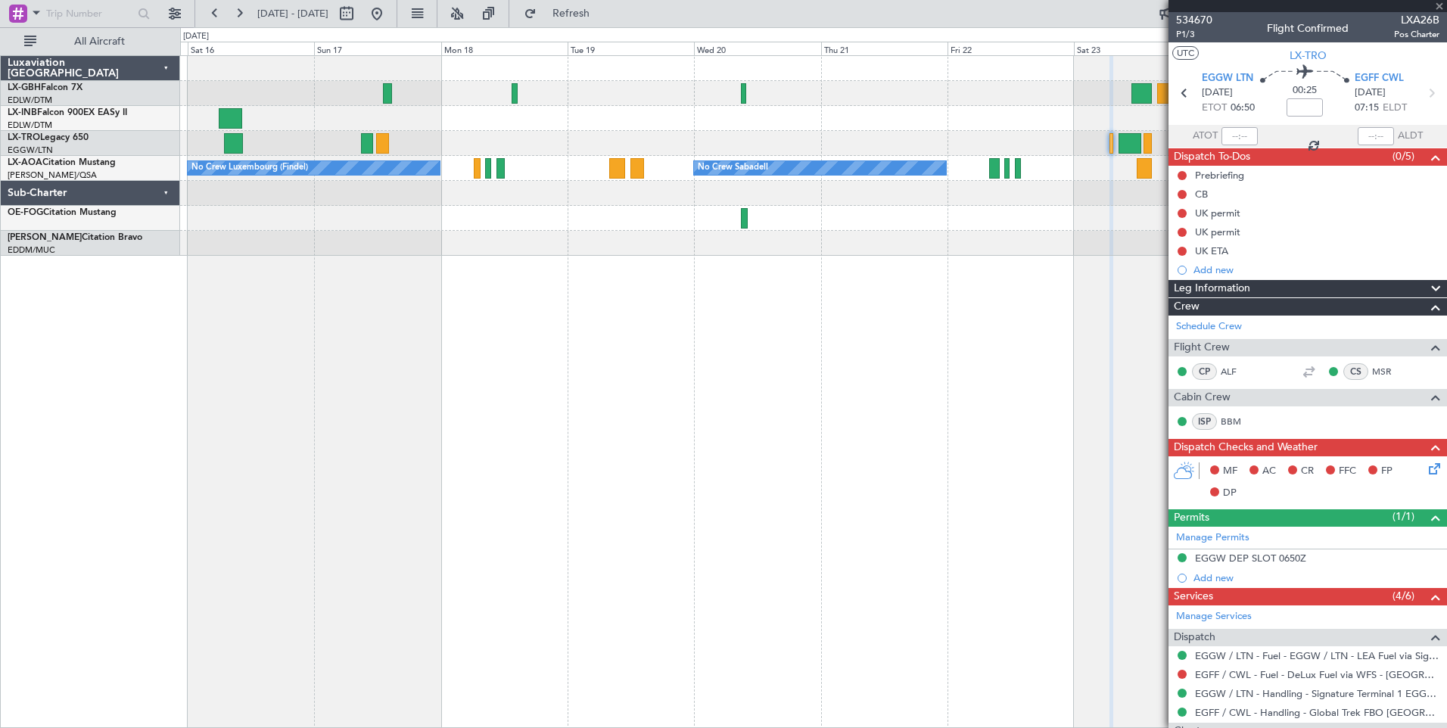
type input "+00:20"
type input "10"
